Goal: Task Accomplishment & Management: Complete application form

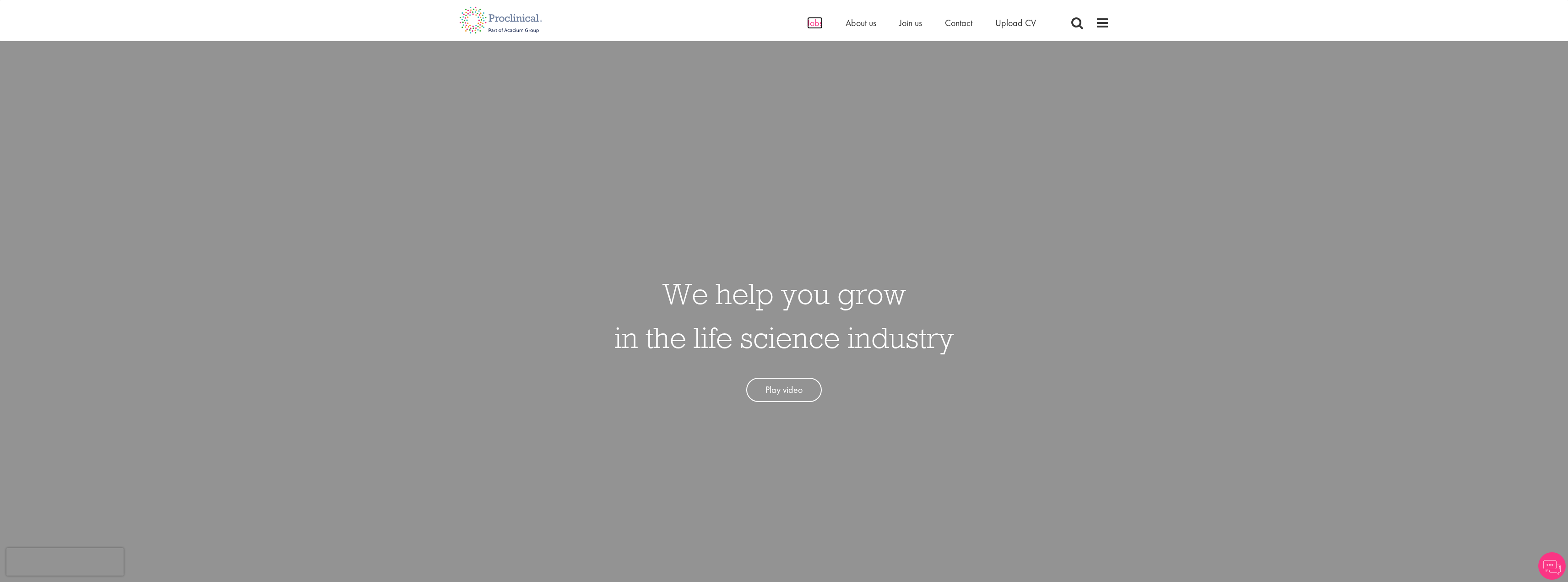
click at [808, 27] on span "Jobs" at bounding box center [815, 23] width 16 height 12
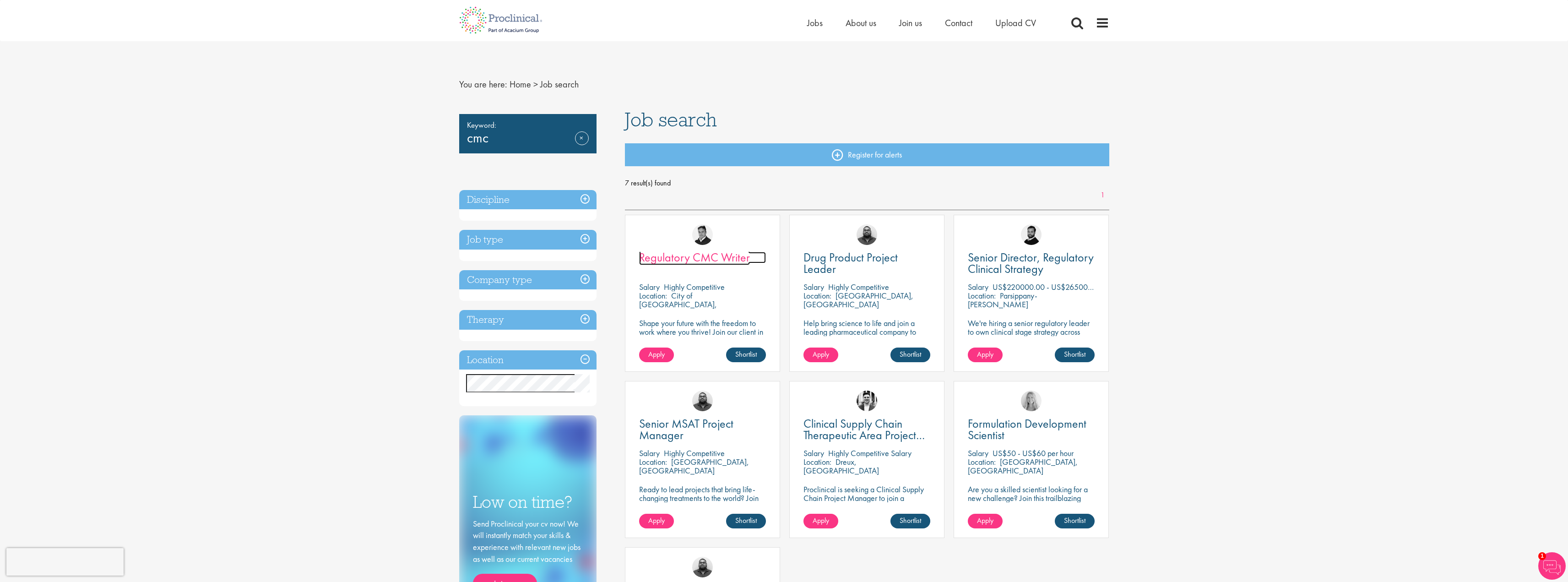
click at [676, 257] on span "Regulatory CMC Writer" at bounding box center [695, 258] width 111 height 16
